Goal: Information Seeking & Learning: Learn about a topic

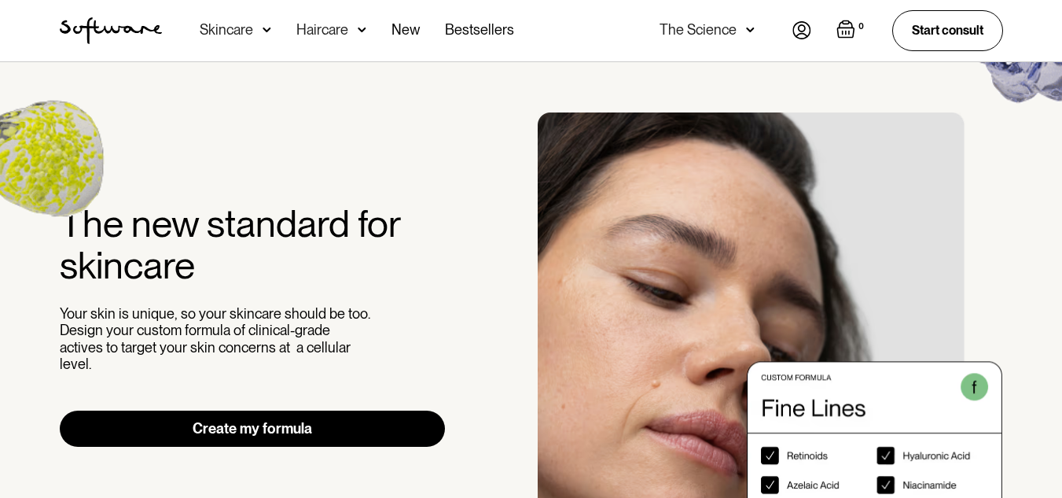
click at [264, 38] on div "Skincare" at bounding box center [236, 30] width 72 height 61
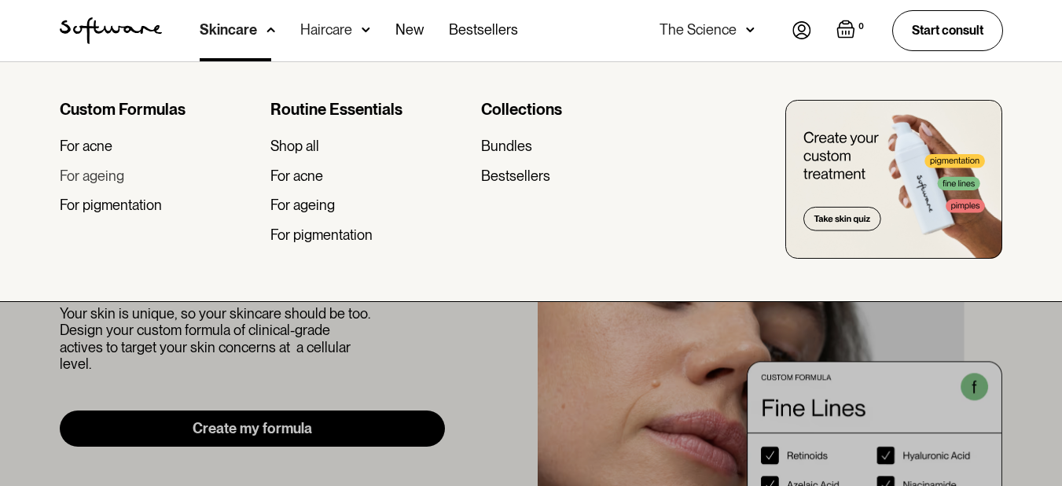
click at [116, 172] on div "For ageing" at bounding box center [92, 175] width 64 height 17
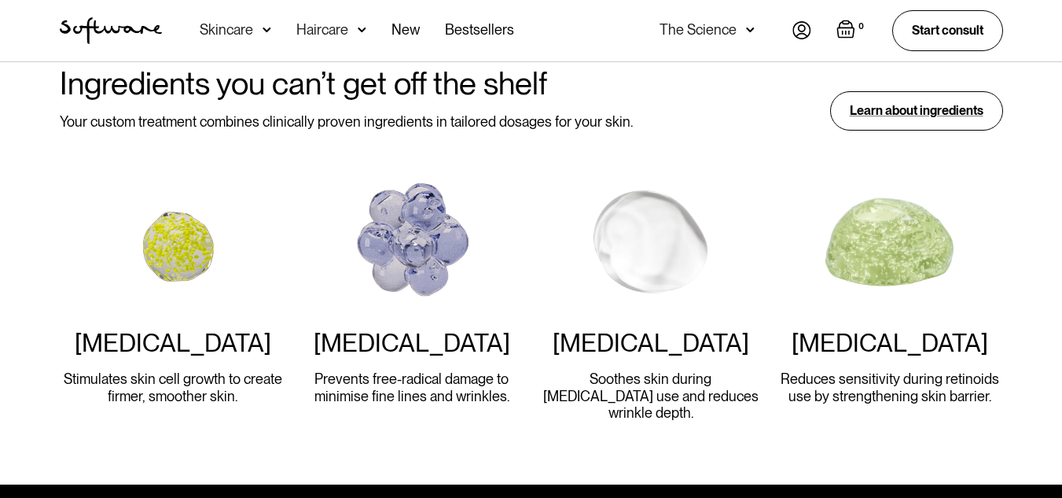
scroll to position [1509, 0]
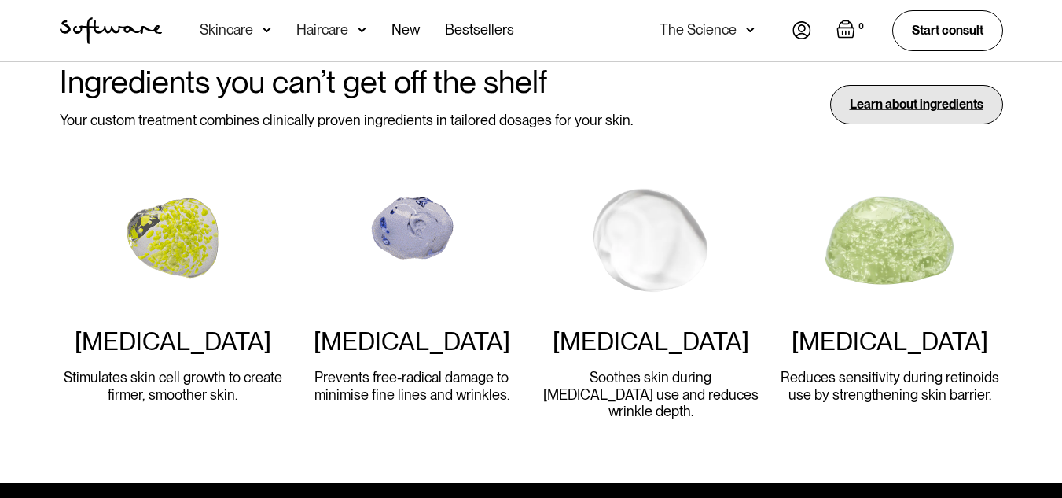
click at [878, 97] on div "Learn about ingredients" at bounding box center [916, 104] width 173 height 39
